Goal: Task Accomplishment & Management: Complete application form

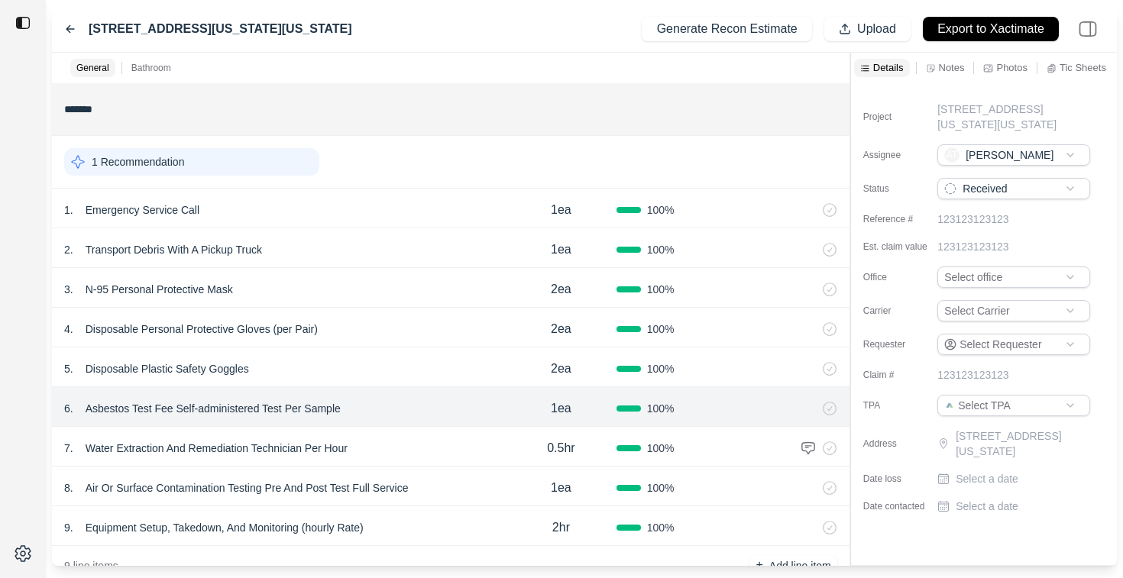
scroll to position [309, 0]
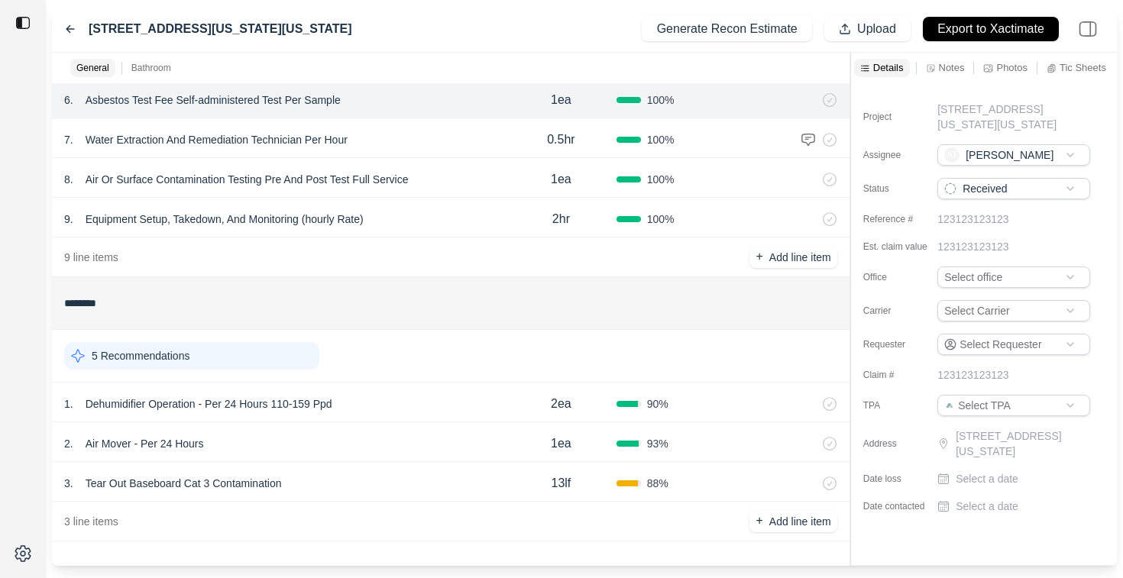
click at [70, 27] on icon at bounding box center [70, 29] width 12 height 12
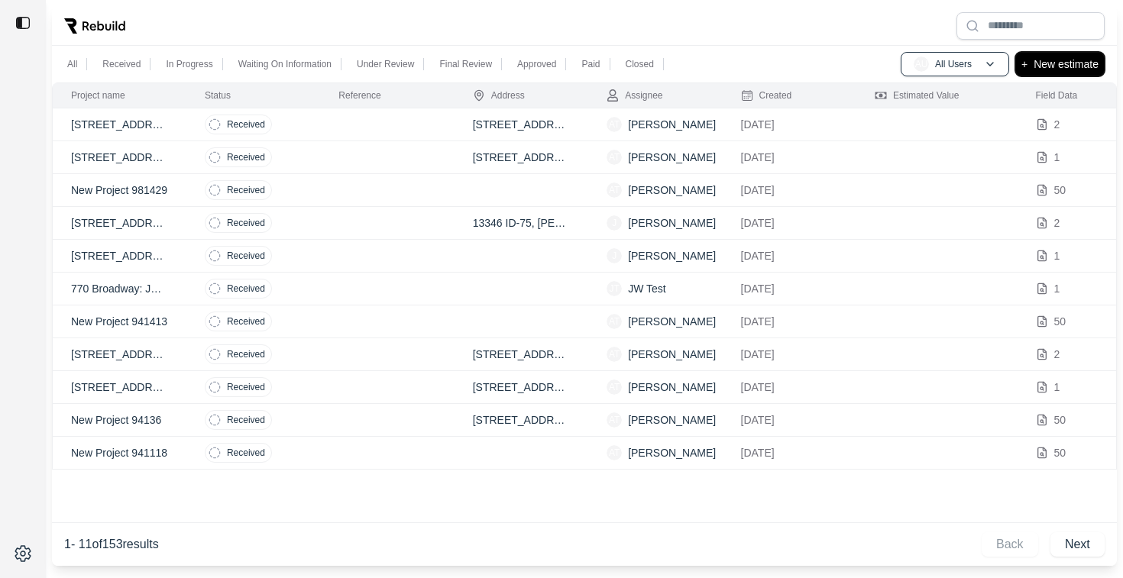
click at [1067, 60] on p "New estimate" at bounding box center [1066, 64] width 65 height 18
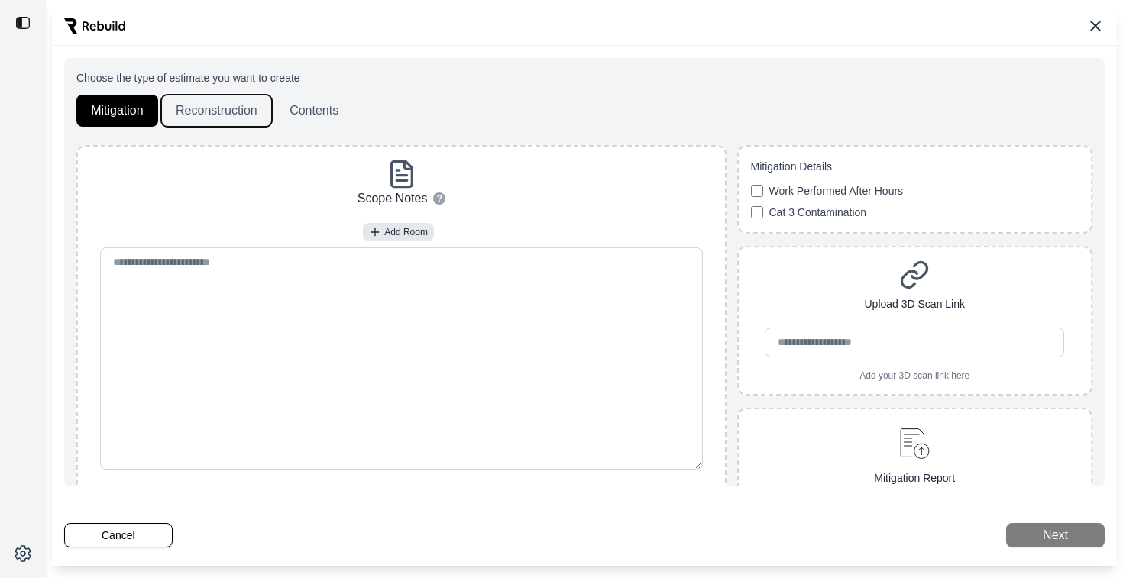
click at [187, 105] on button "Reconstruction" at bounding box center [216, 111] width 111 height 32
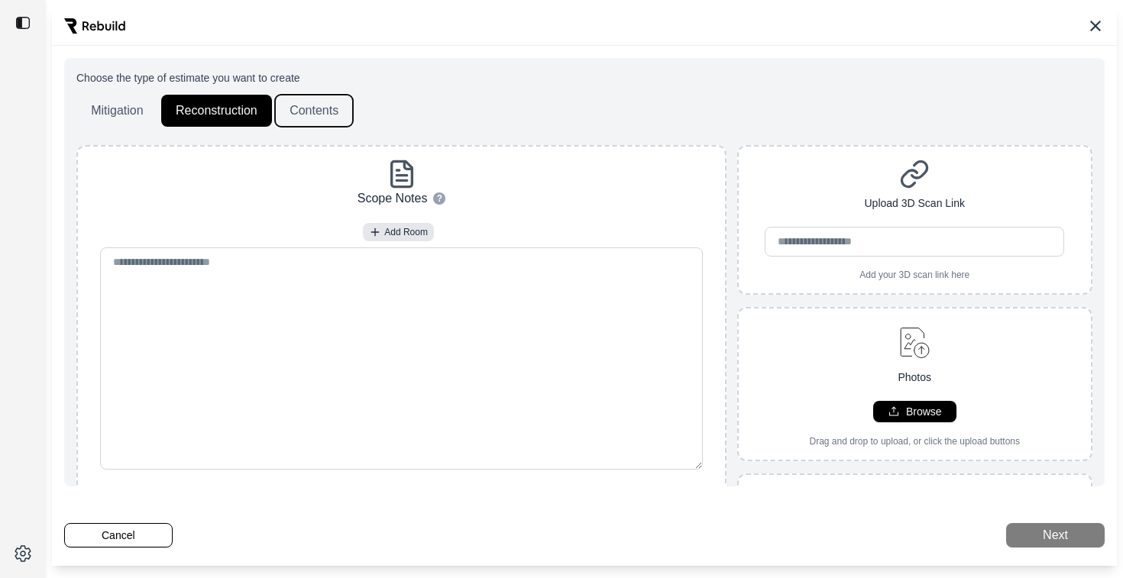
click at [335, 119] on button "Contents" at bounding box center [314, 111] width 78 height 32
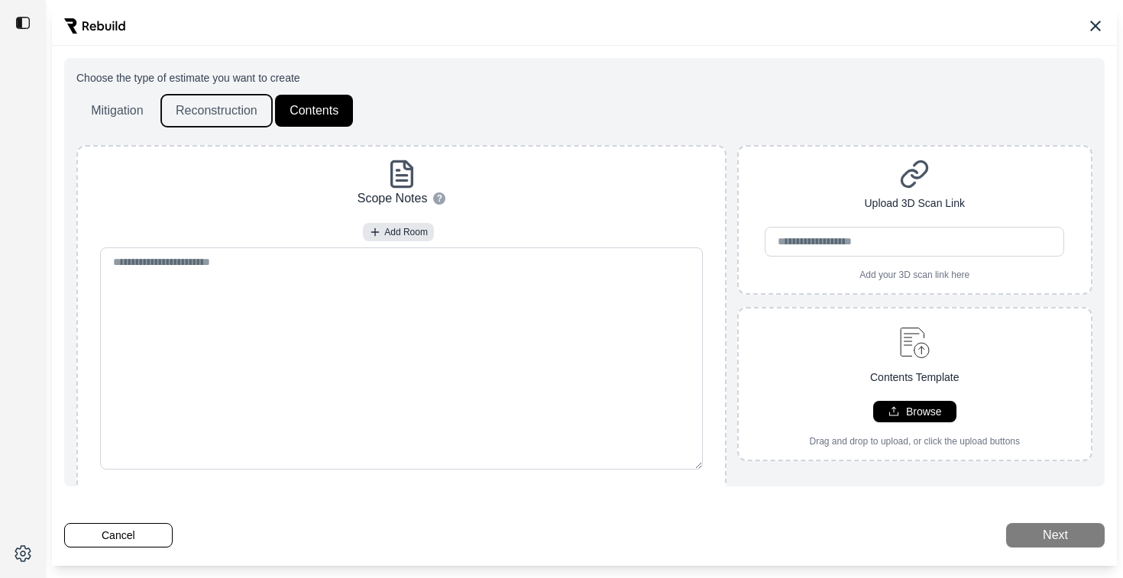
click at [212, 108] on button "Reconstruction" at bounding box center [216, 111] width 111 height 32
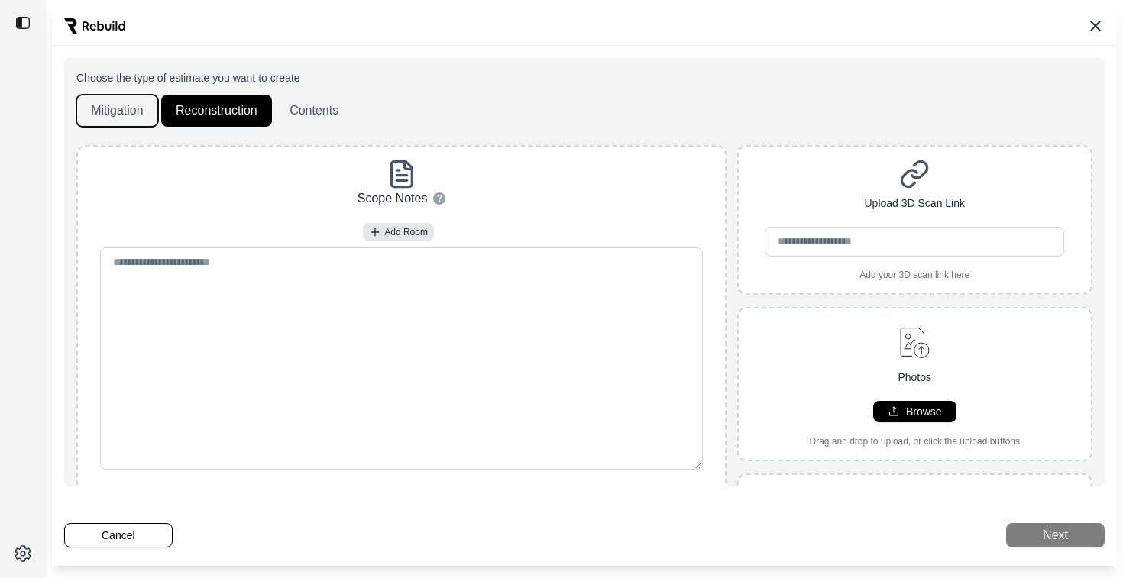
click at [91, 102] on button "Mitigation" at bounding box center [117, 111] width 82 height 32
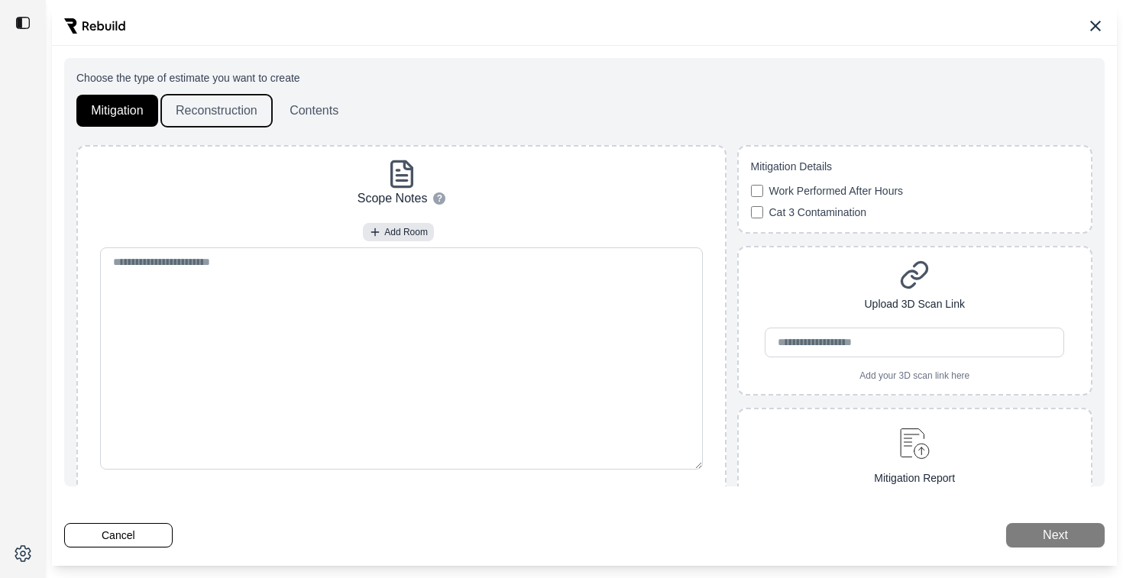
click at [230, 108] on button "Reconstruction" at bounding box center [216, 111] width 111 height 32
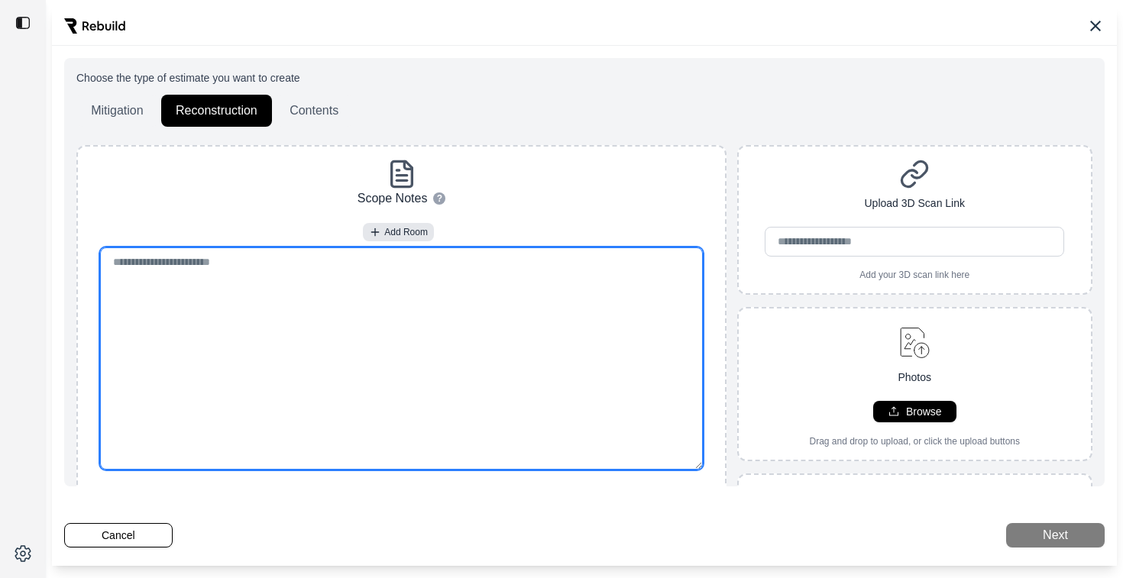
click at [424, 340] on textarea at bounding box center [402, 359] width 604 height 222
paste textarea "**********"
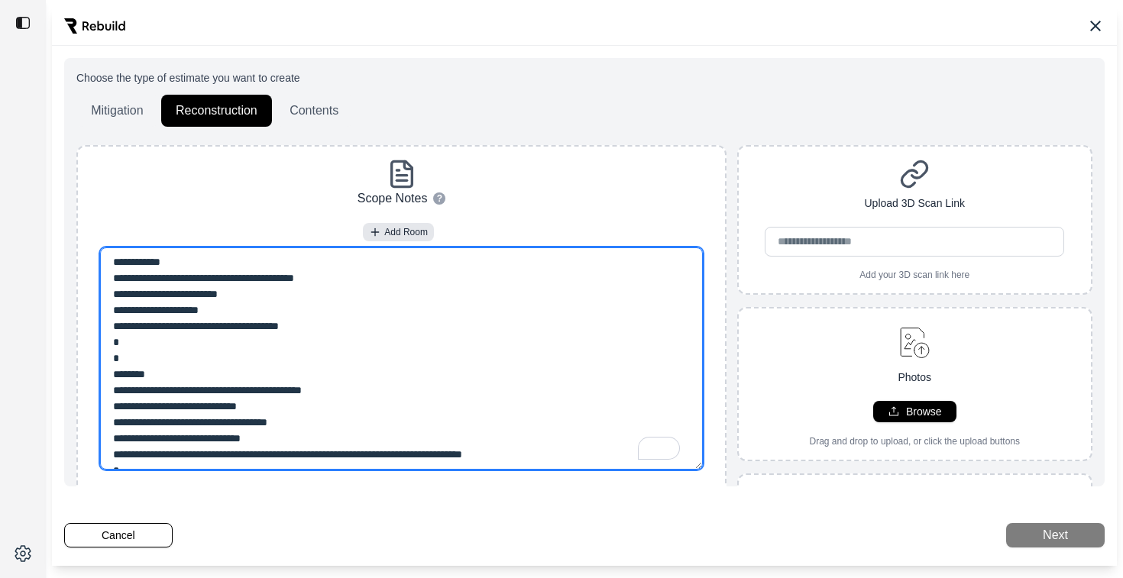
scroll to position [18, 0]
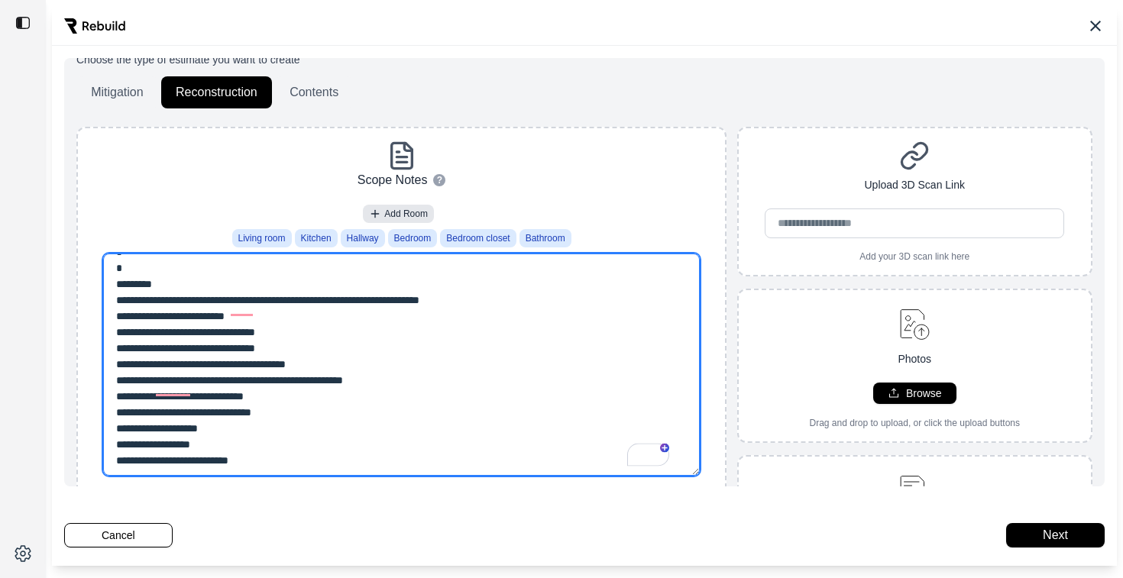
type textarea "**********"
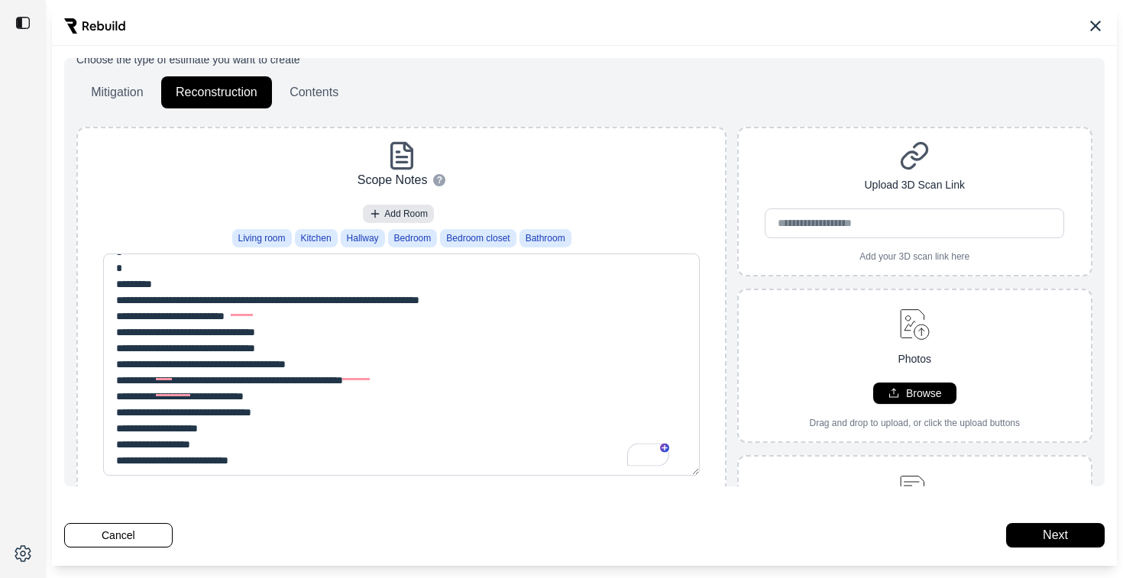
click at [579, 157] on div "Scope Notes ? How to use: • To add a new room, type out the room name followed …" at bounding box center [401, 323] width 635 height 365
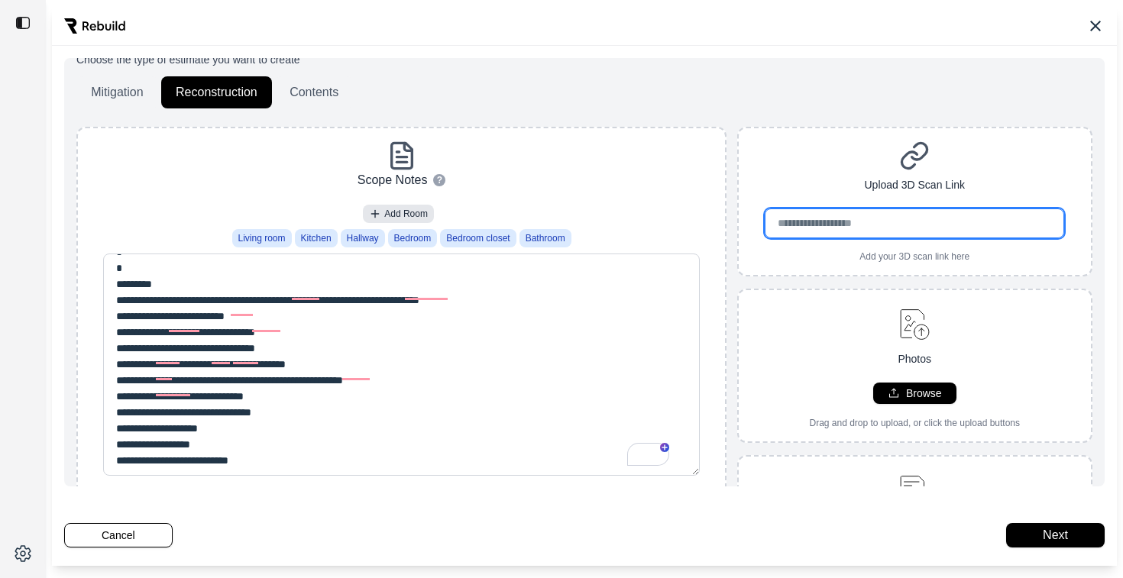
click at [804, 230] on input "url" at bounding box center [915, 224] width 300 height 30
paste input "**********"
type input "**********"
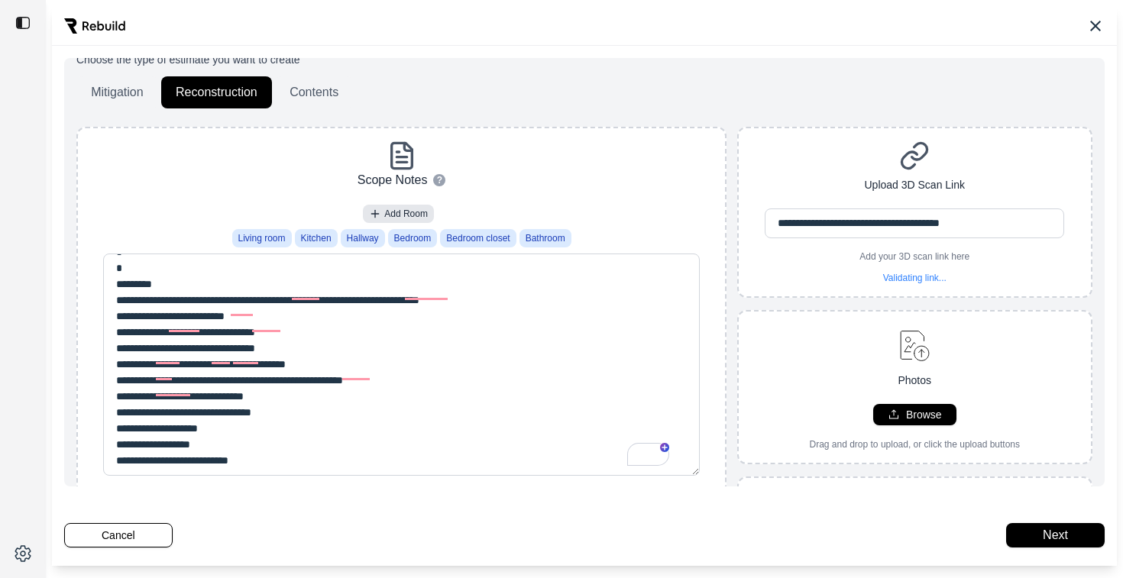
click at [804, 147] on div "**********" at bounding box center [915, 213] width 353 height 144
click at [1057, 540] on button "Next" at bounding box center [1055, 535] width 99 height 24
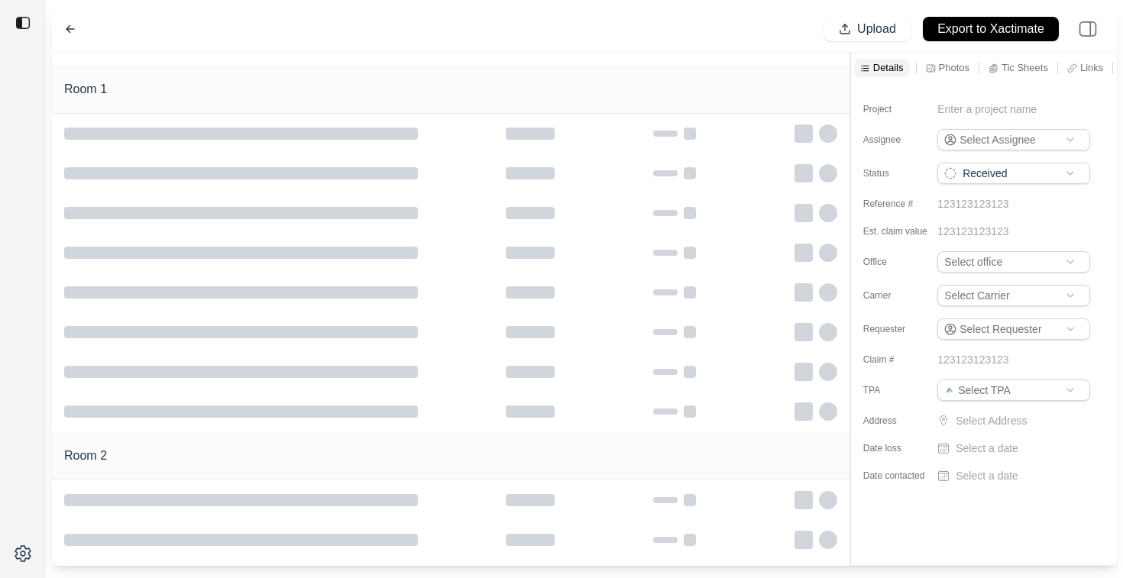
type input "**********"
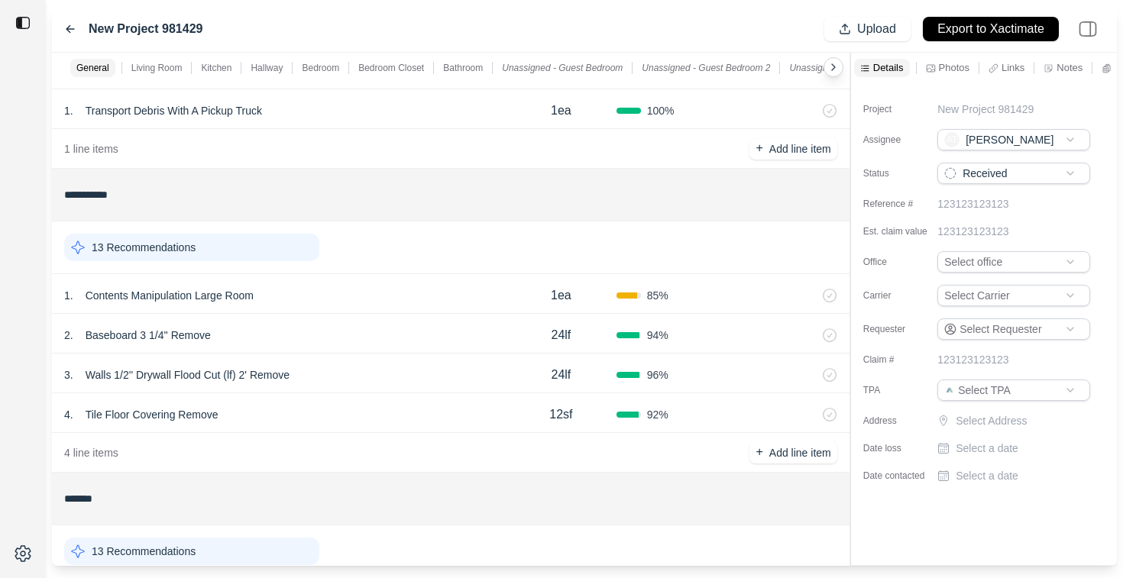
scroll to position [108, 0]
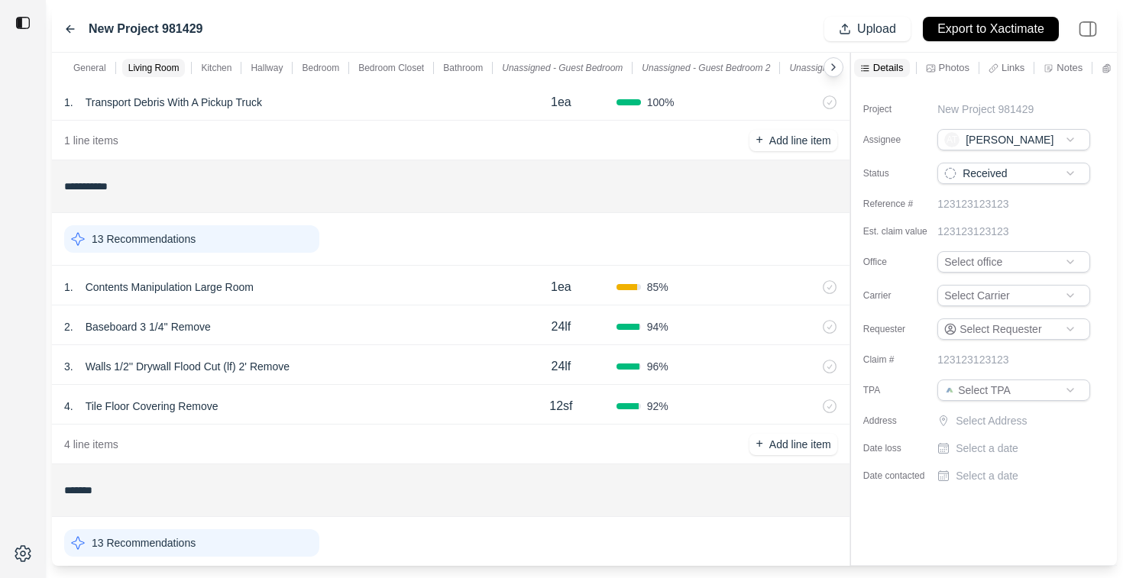
click at [272, 235] on div "13 Recommendations" at bounding box center [191, 239] width 255 height 28
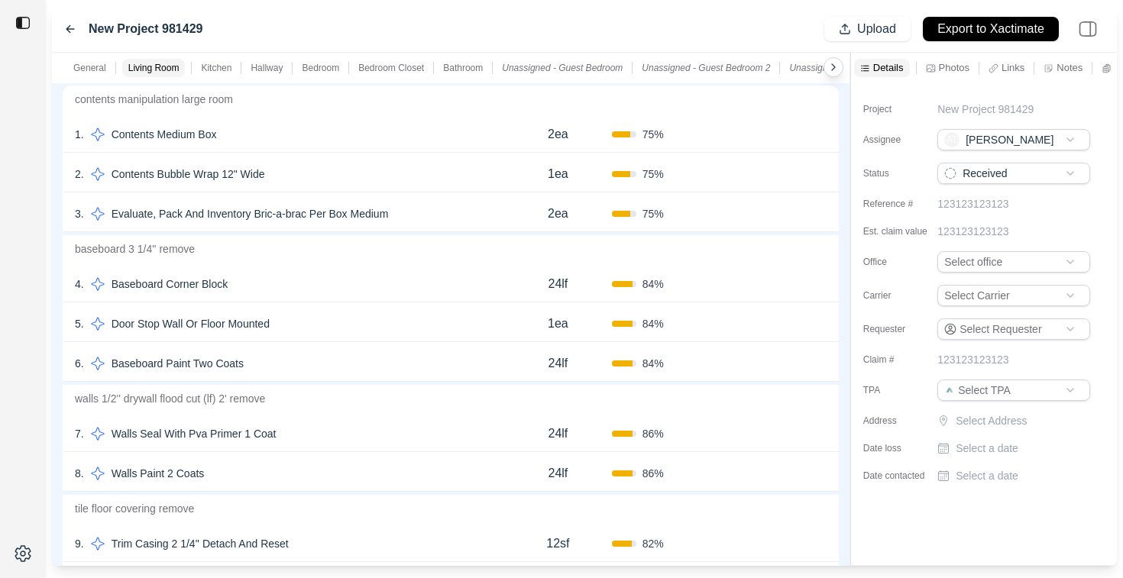
scroll to position [320, 0]
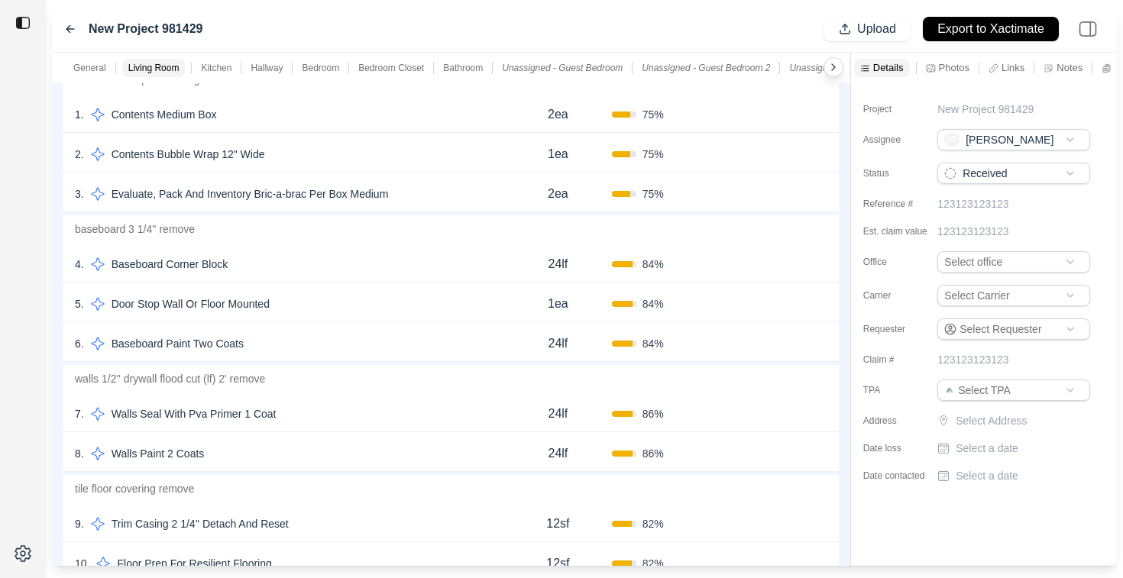
click at [332, 306] on div "5 . Door Stop Wall Or Floor Mounted" at bounding box center [289, 303] width 429 height 21
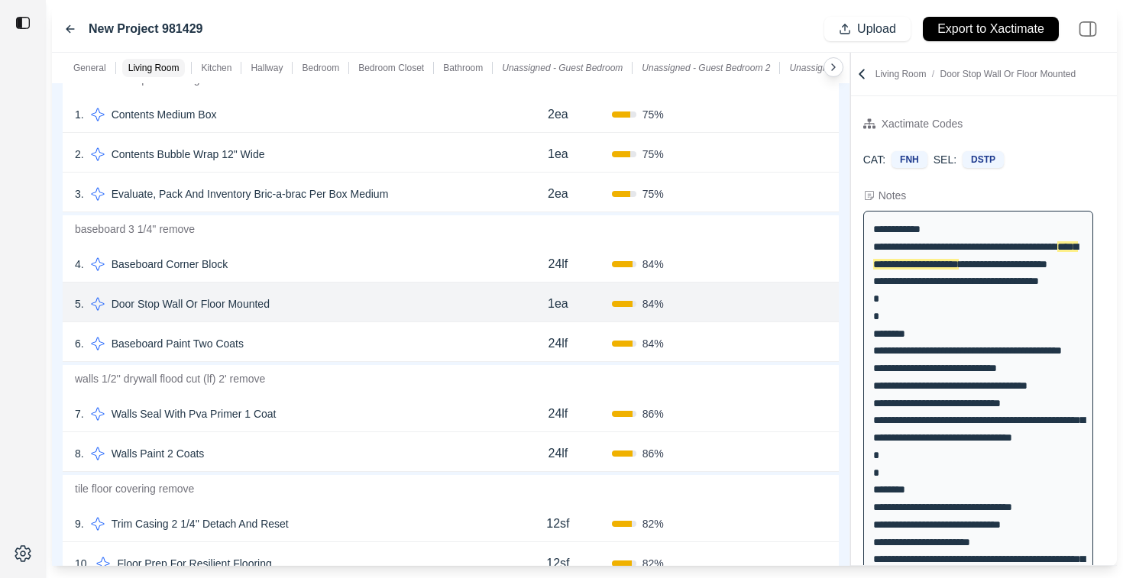
click at [323, 417] on div "7 . Walls Seal With Pva Primer 1 Coat" at bounding box center [289, 413] width 429 height 21
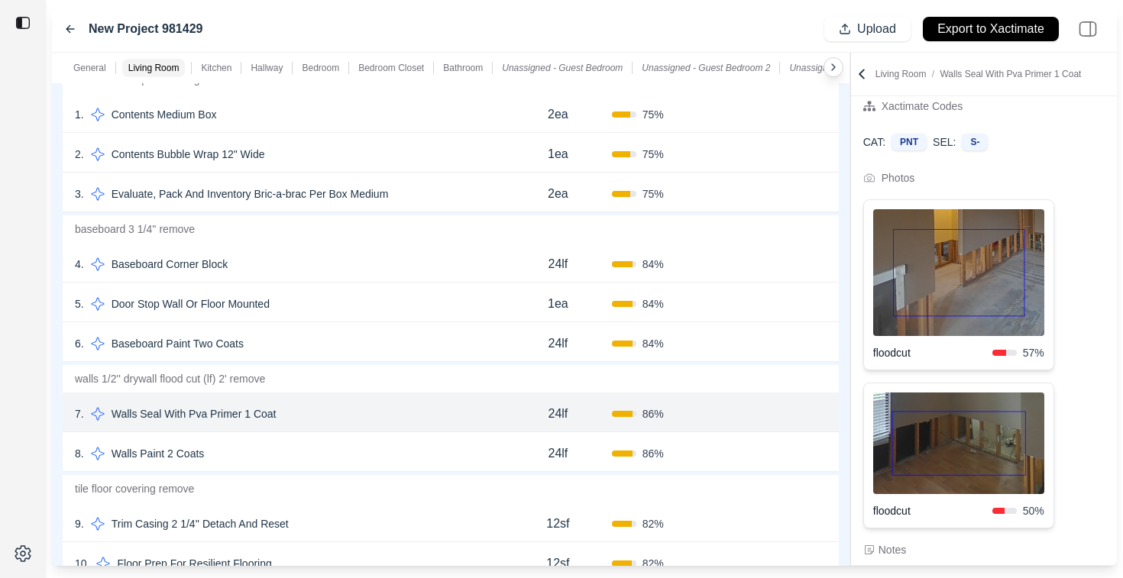
scroll to position [0, 0]
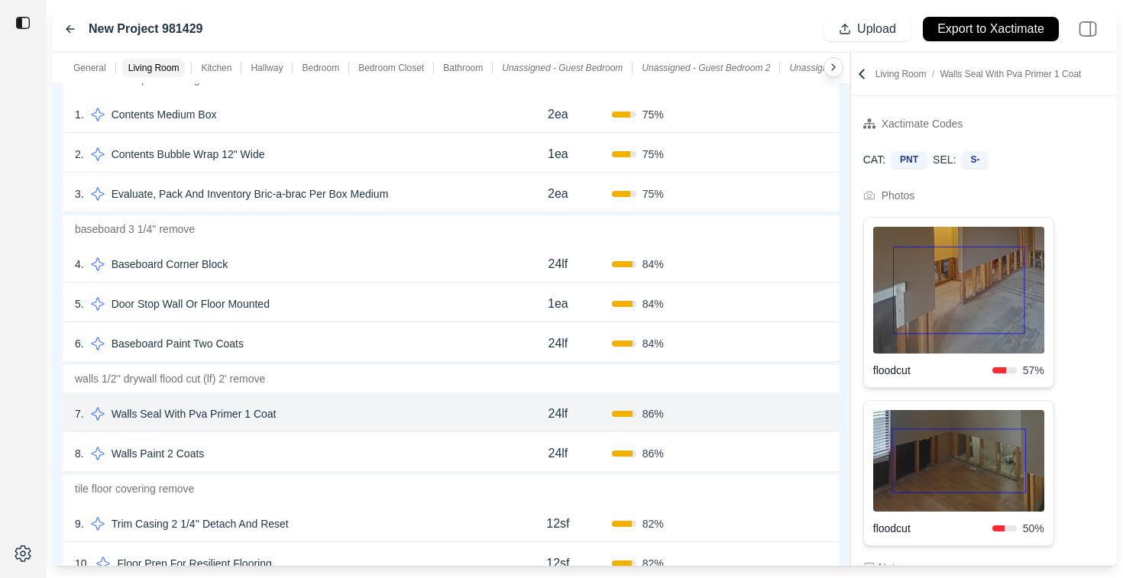
click at [786, 413] on button "Confirm" at bounding box center [784, 414] width 50 height 24
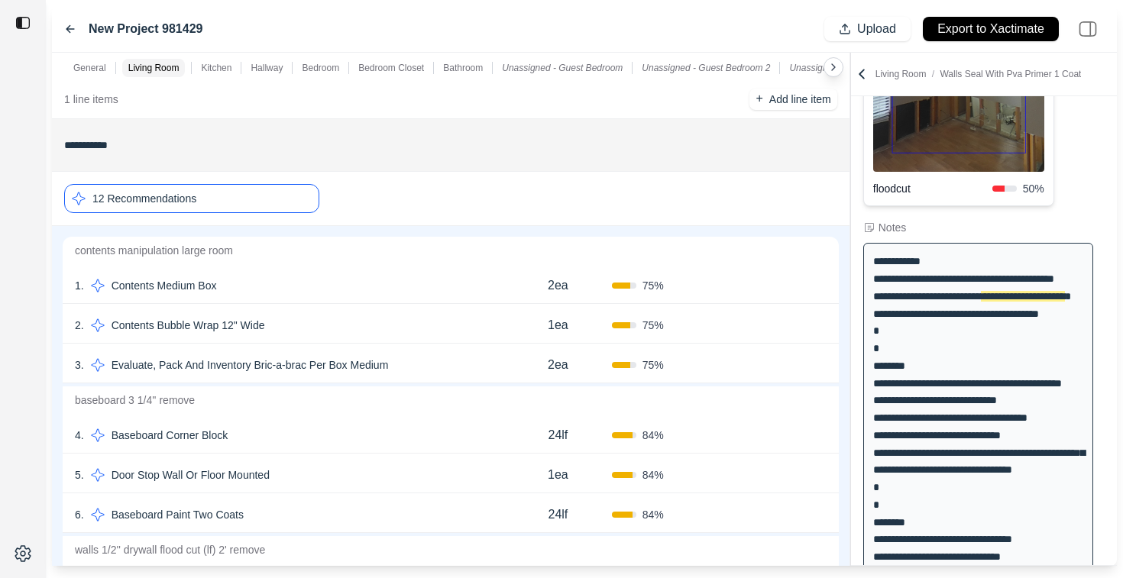
scroll to position [144, 0]
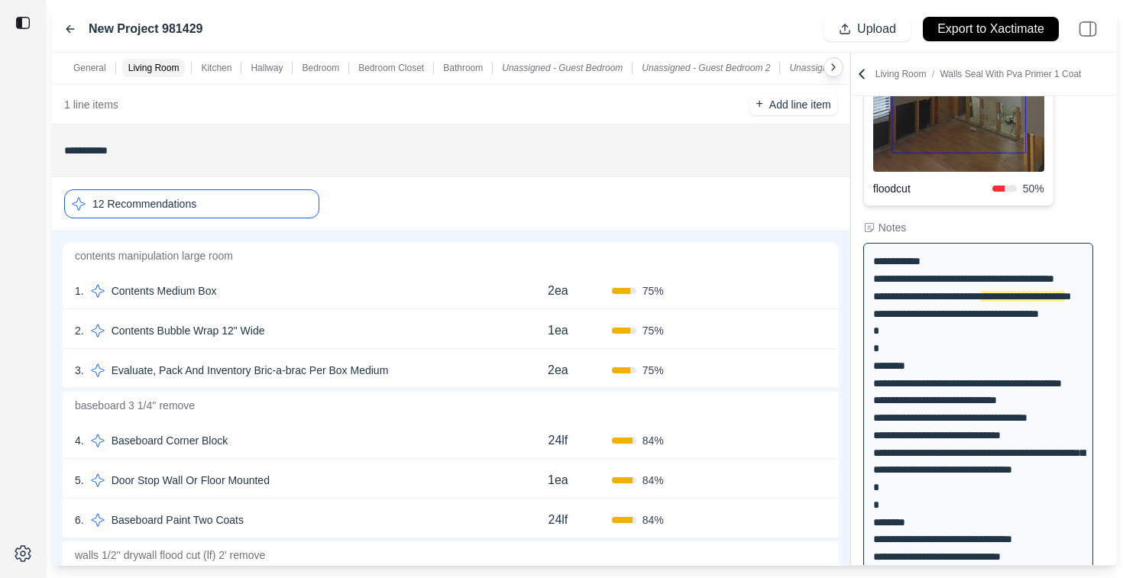
click at [253, 199] on div "12 Recommendations" at bounding box center [191, 203] width 255 height 29
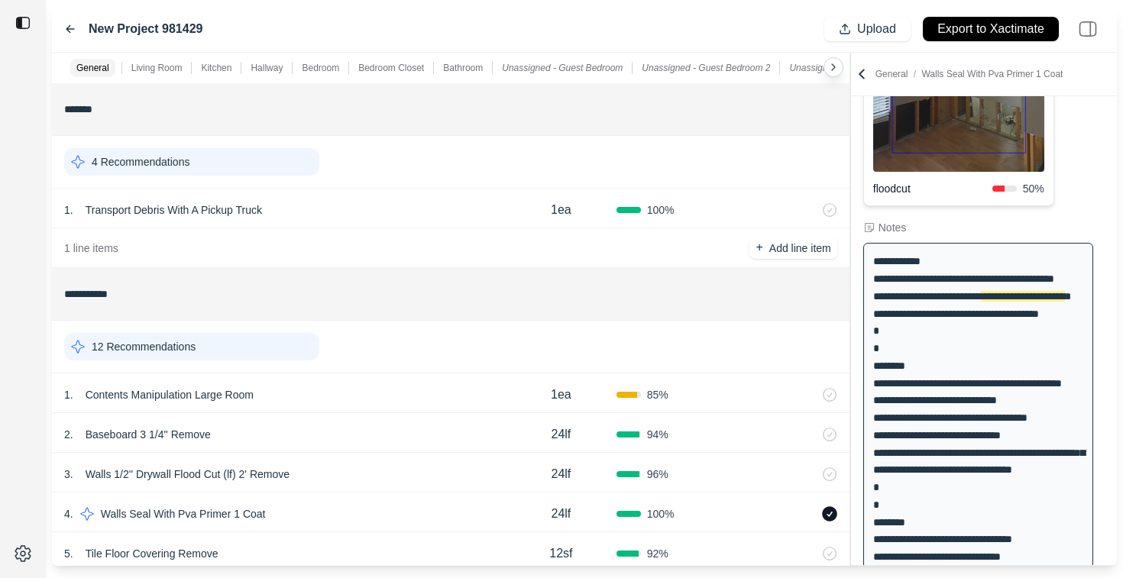
scroll to position [0, 0]
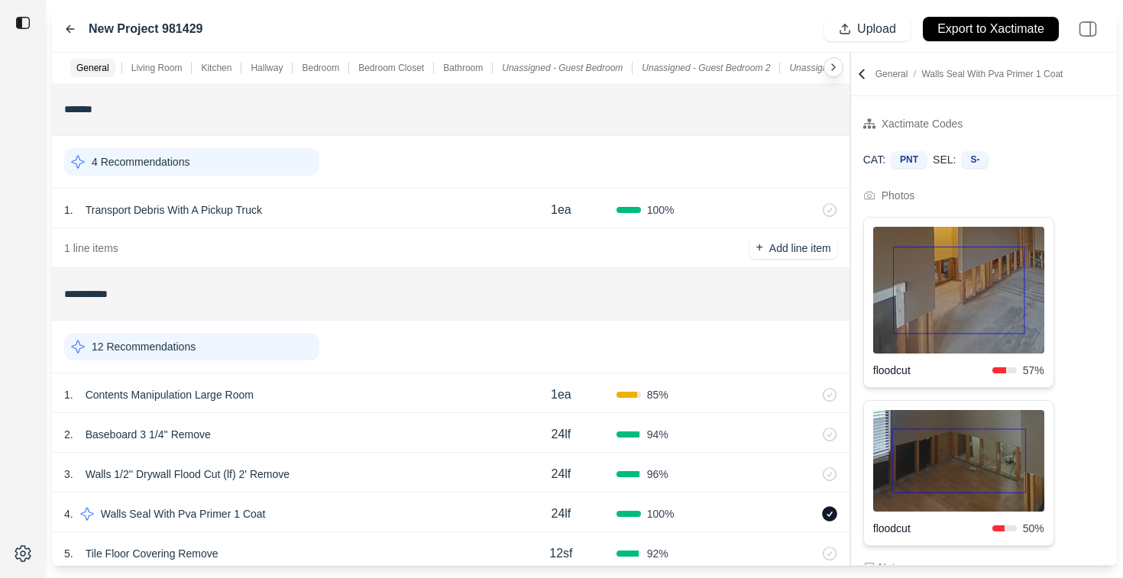
click at [862, 75] on icon at bounding box center [861, 73] width 15 height 15
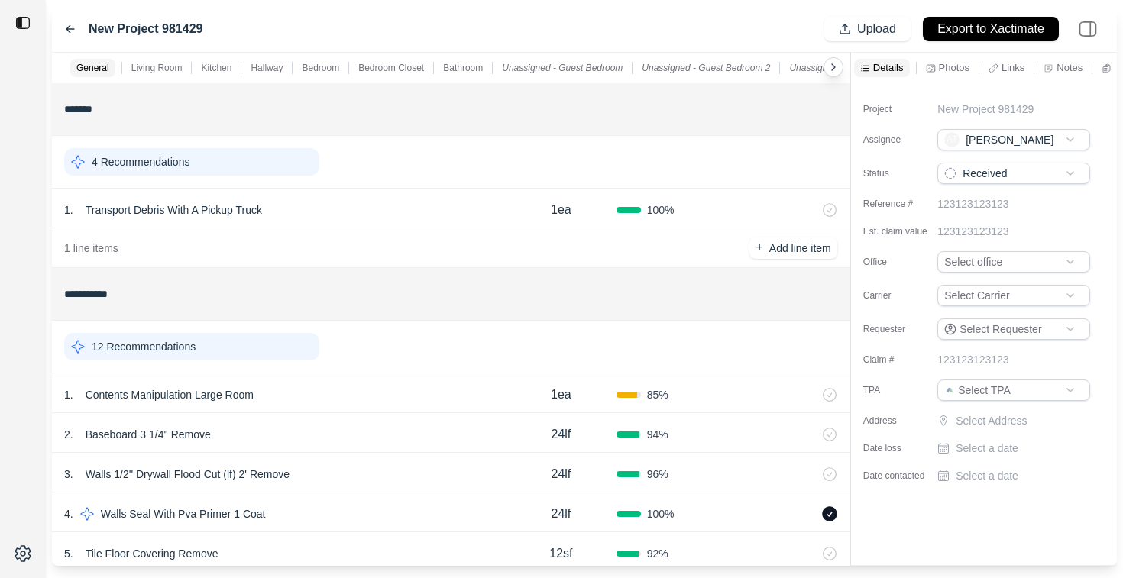
click at [947, 70] on p "Photos" at bounding box center [954, 67] width 31 height 13
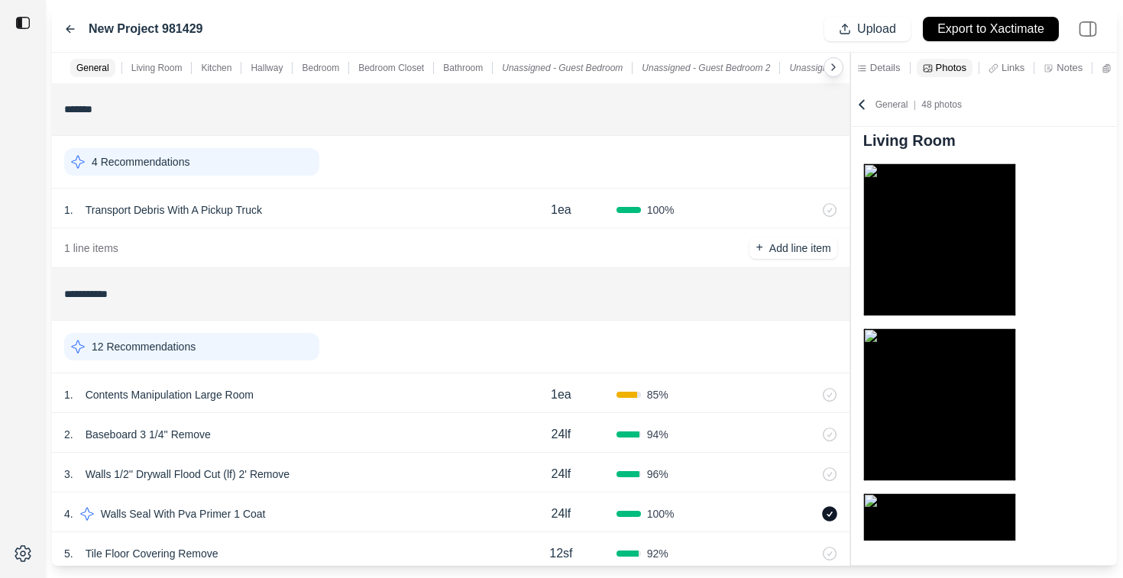
scroll to position [17, 0]
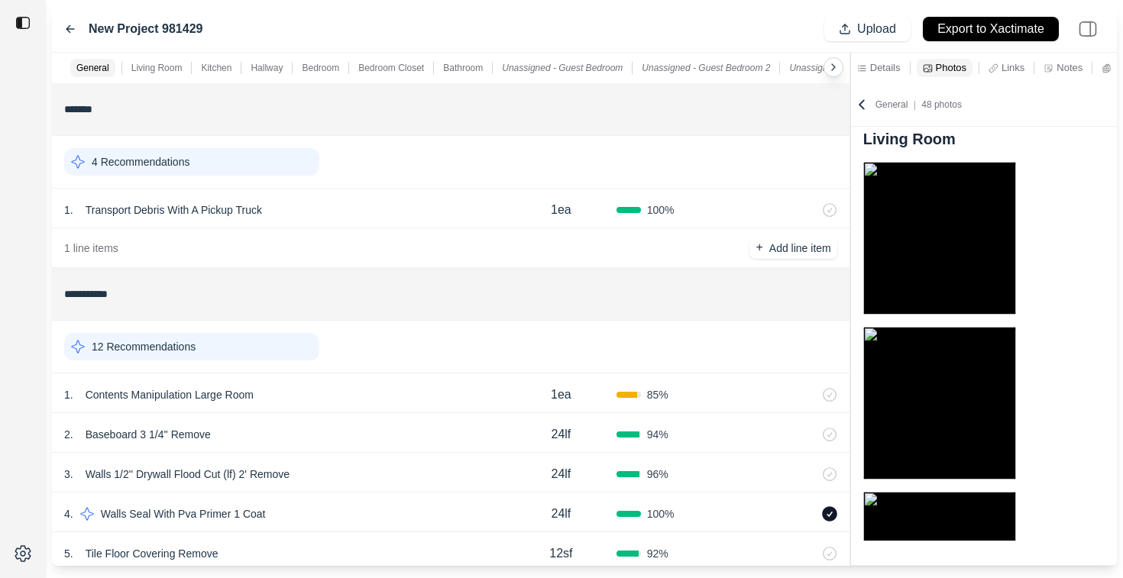
click at [254, 354] on div "12 Recommendations" at bounding box center [191, 347] width 255 height 28
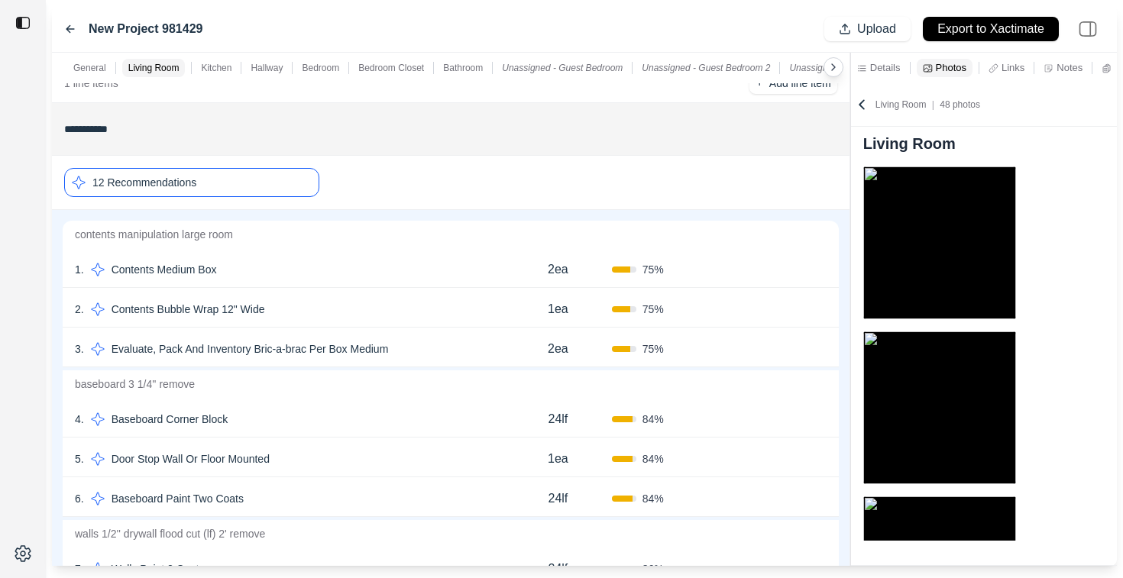
scroll to position [166, 0]
click at [313, 409] on div "4 . Baseboard Corner Block" at bounding box center [289, 418] width 429 height 21
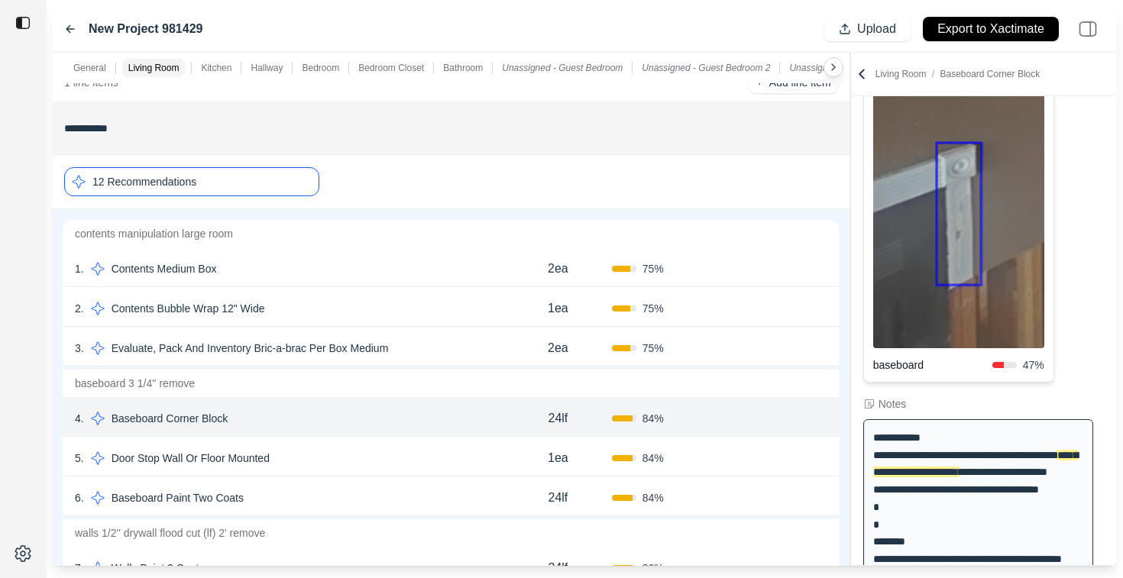
scroll to position [144, 0]
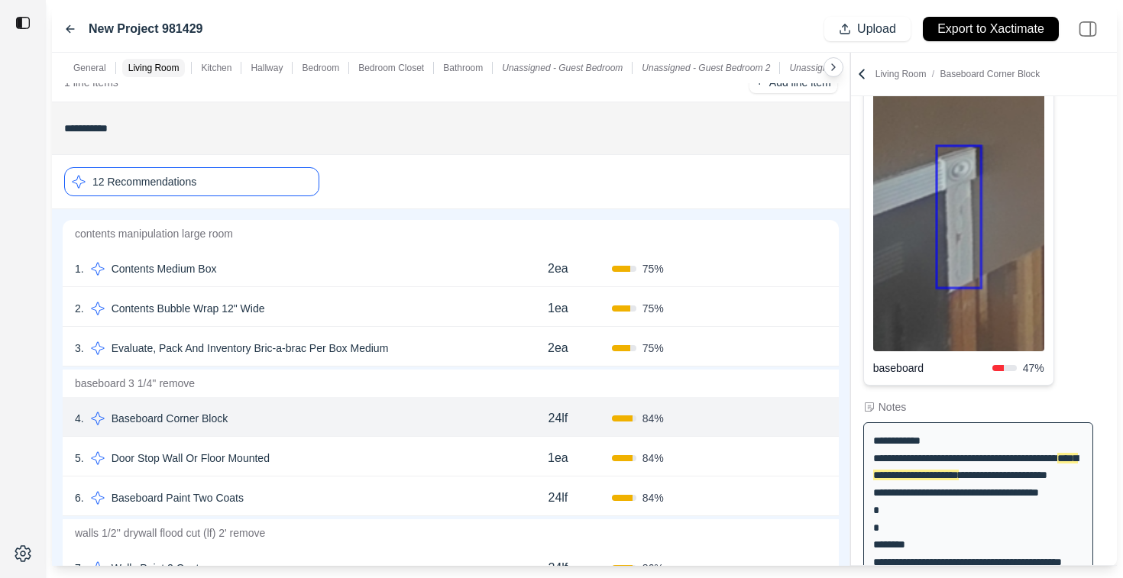
click at [503, 461] on div "5 . Door Stop Wall Or Floor Mounted" at bounding box center [289, 458] width 429 height 21
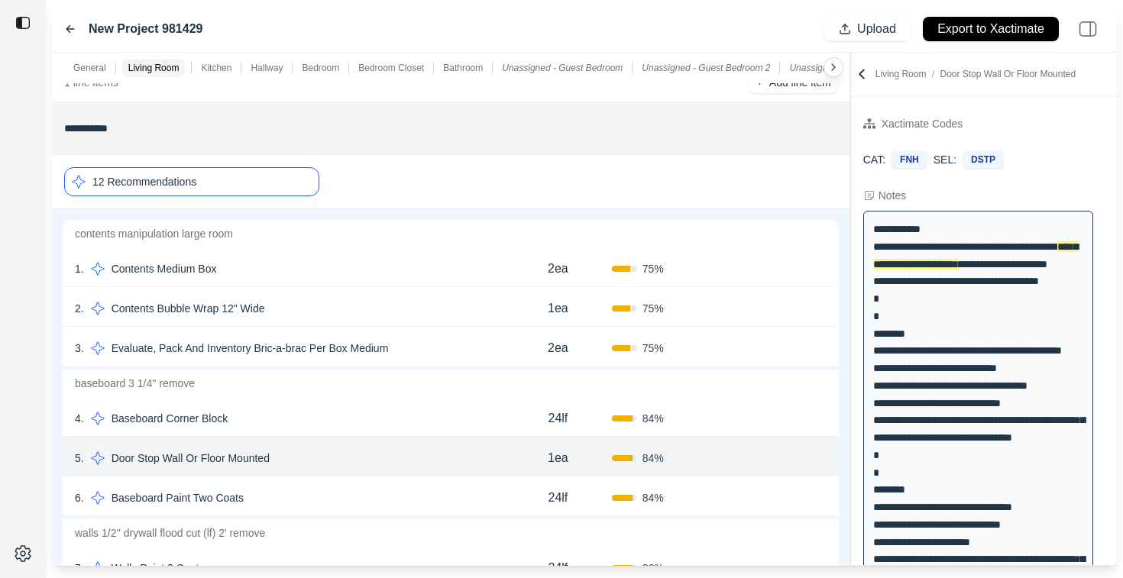
scroll to position [257, 0]
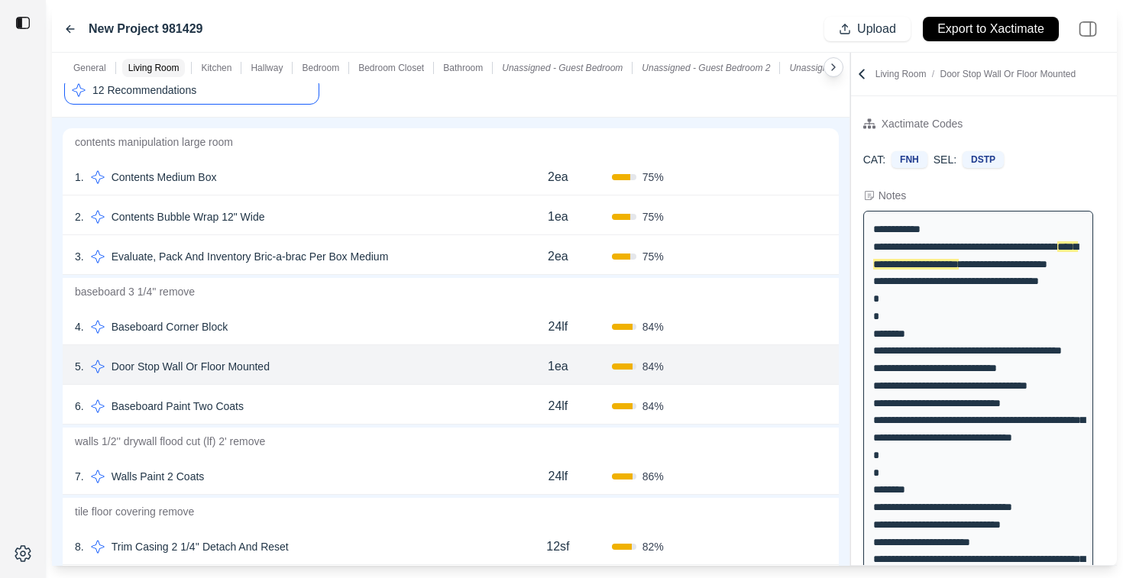
click at [449, 411] on div "6 . Baseboard Paint Two Coats" at bounding box center [289, 406] width 429 height 21
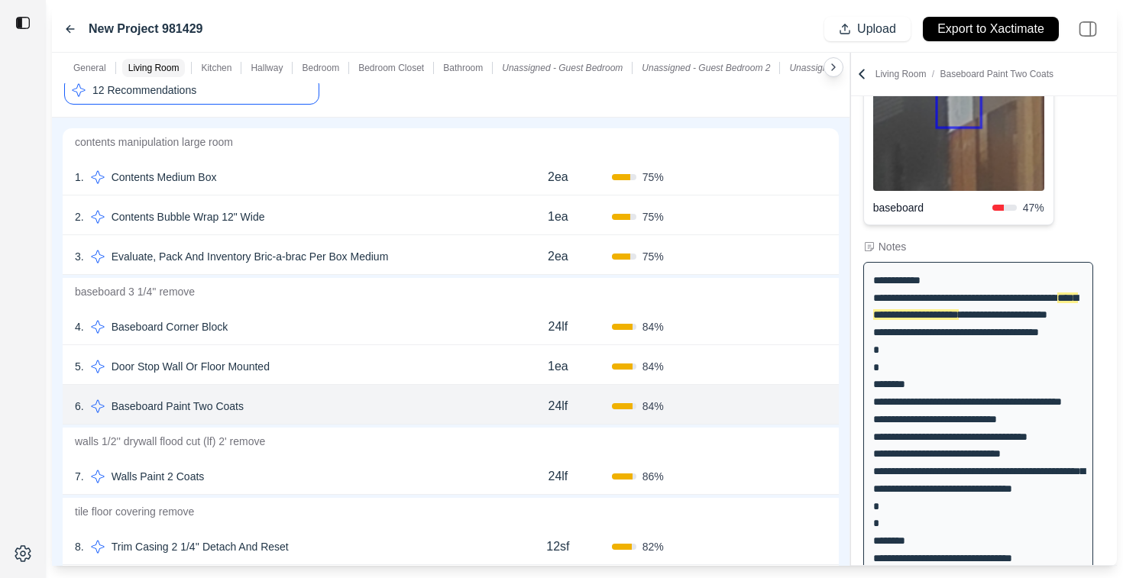
scroll to position [306, 0]
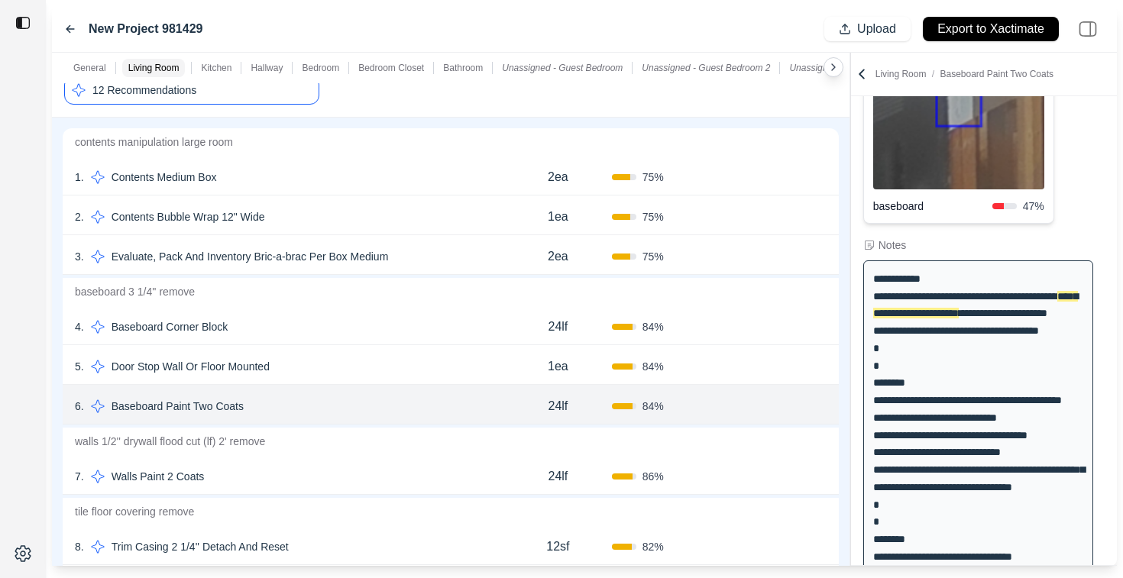
click at [395, 480] on div "7 . Walls Paint 2 Coats" at bounding box center [289, 476] width 429 height 21
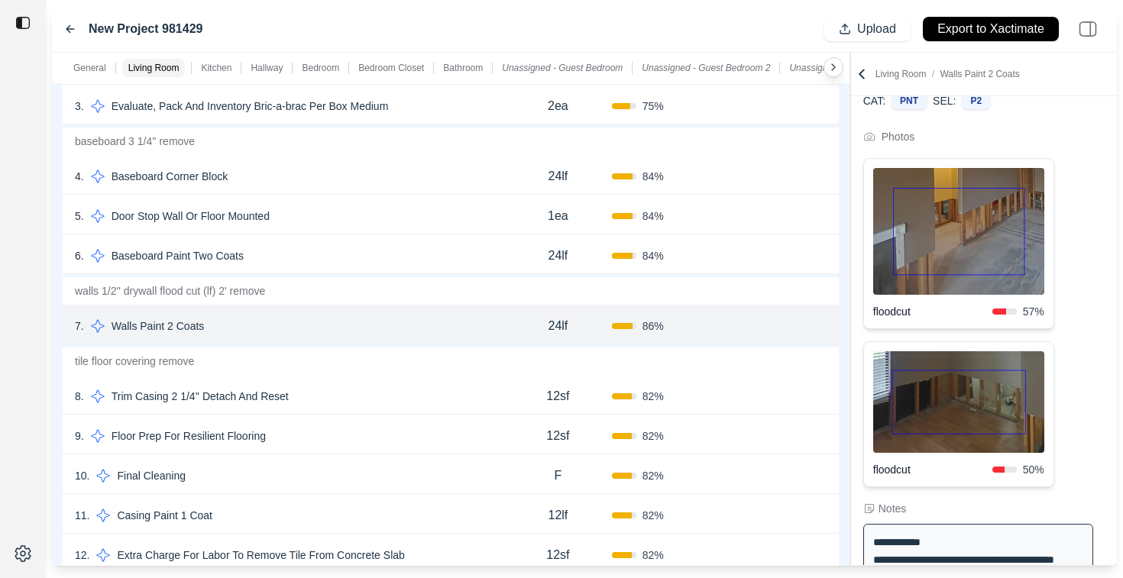
scroll to position [407, 0]
click at [442, 397] on div "8 . Trim Casing 2 1/4'' Detach And Reset" at bounding box center [289, 397] width 429 height 21
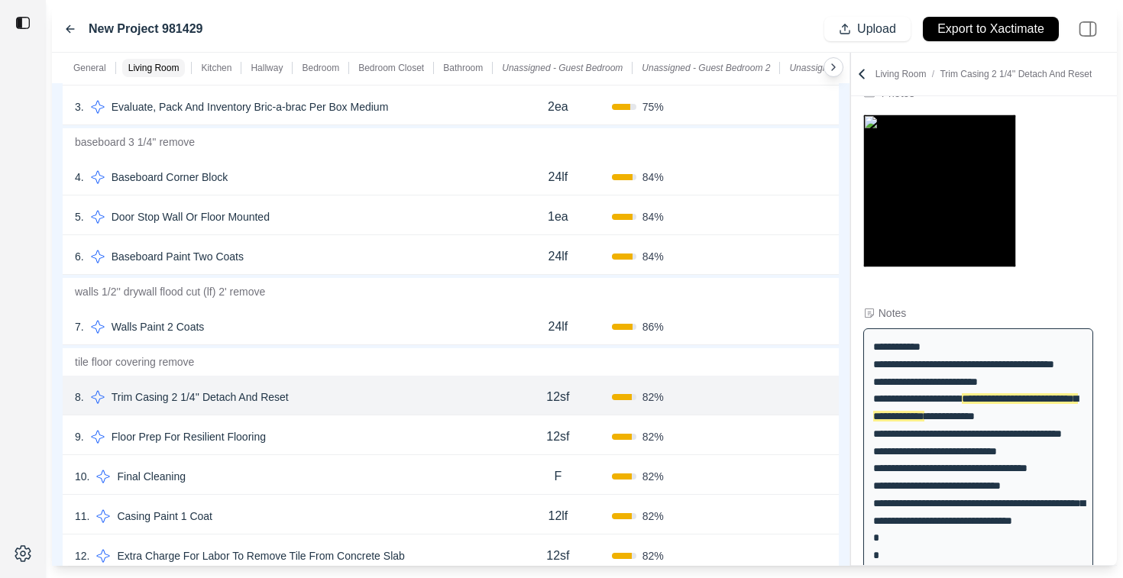
scroll to position [93, 0]
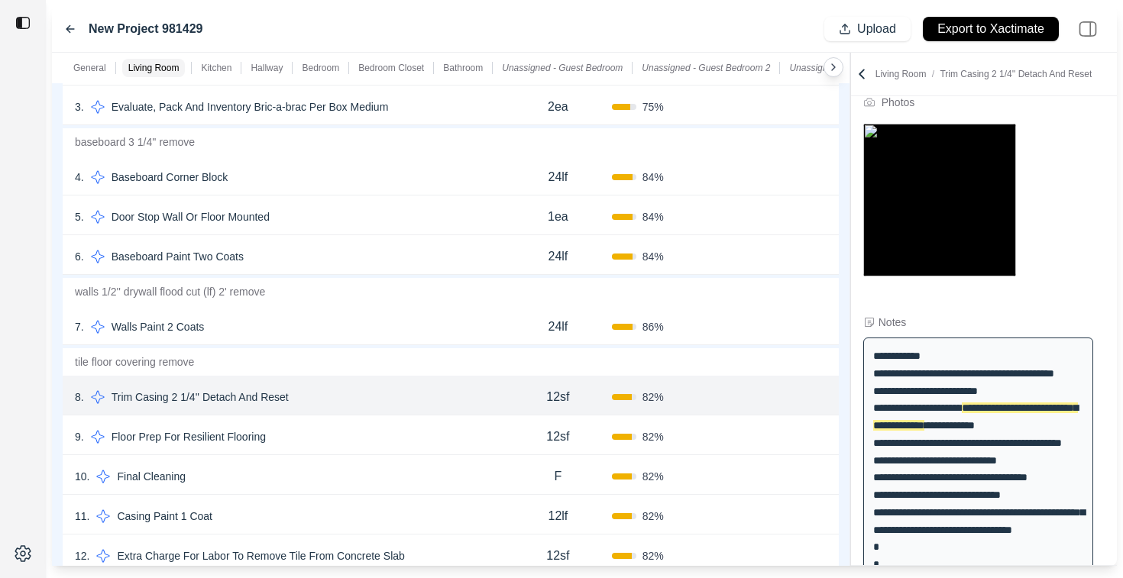
click at [309, 443] on div "9 . Floor Prep For Resilient Flooring" at bounding box center [289, 436] width 429 height 21
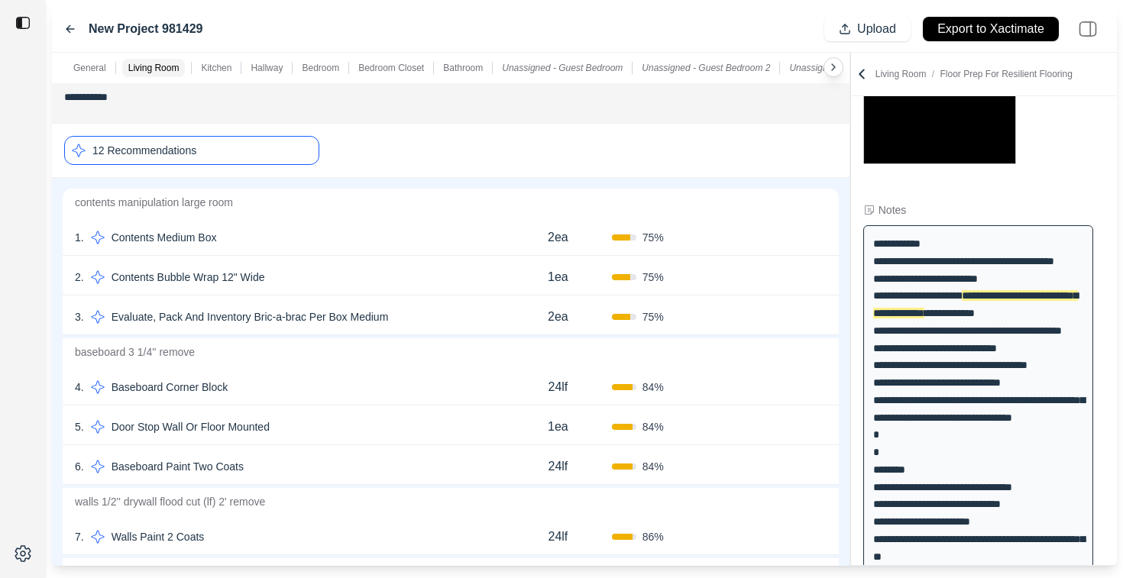
scroll to position [196, 0]
click at [261, 152] on div "12 Recommendations" at bounding box center [191, 151] width 255 height 29
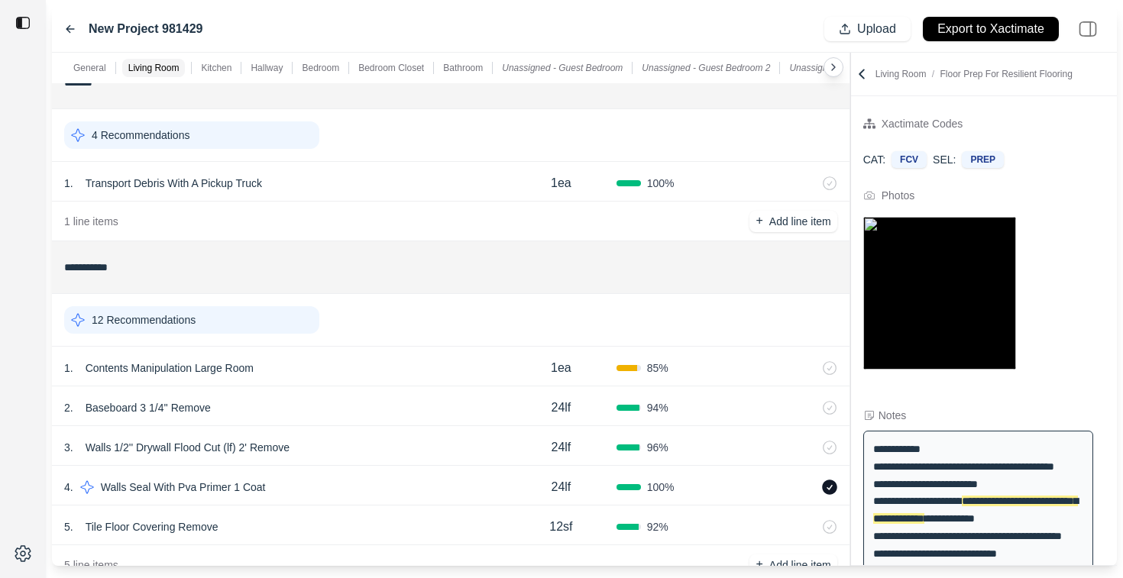
scroll to position [0, 0]
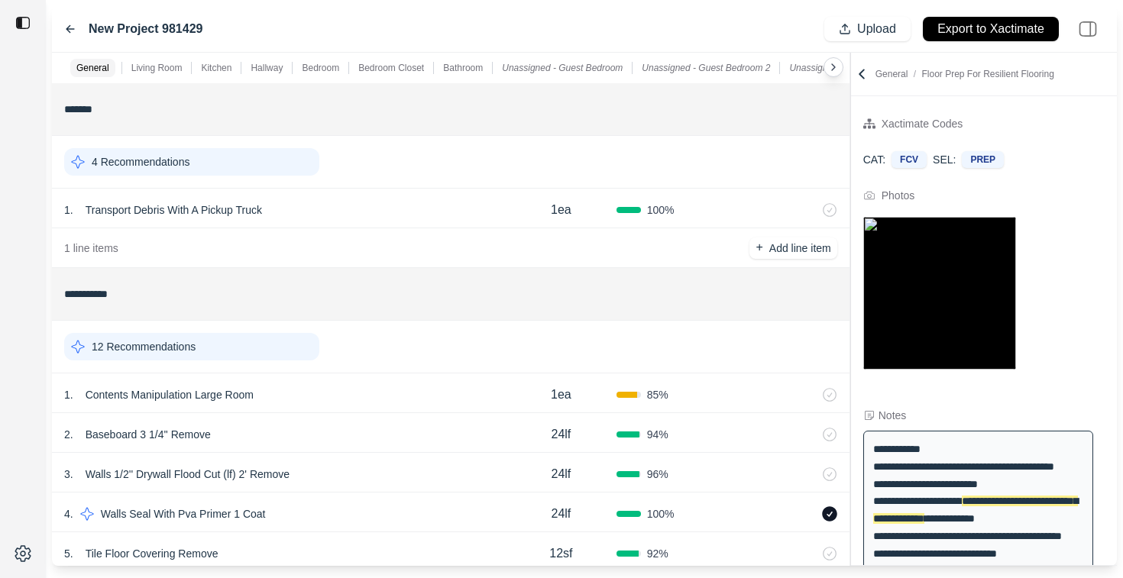
click at [355, 396] on div "1 . Contents Manipulation Large Room" at bounding box center [285, 394] width 442 height 21
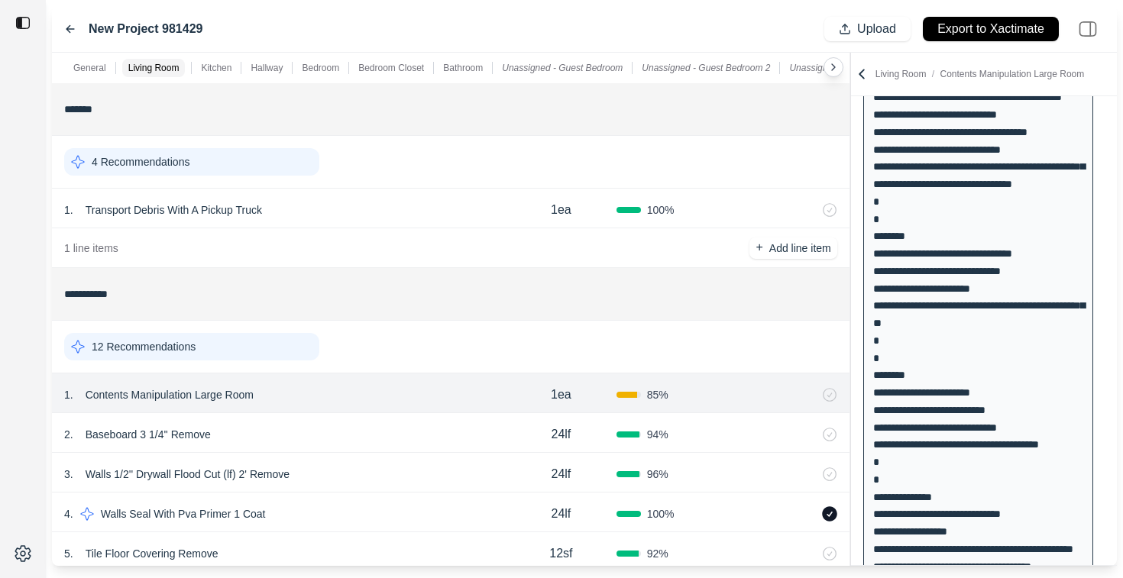
scroll to position [764, 0]
